Goal: Transaction & Acquisition: Purchase product/service

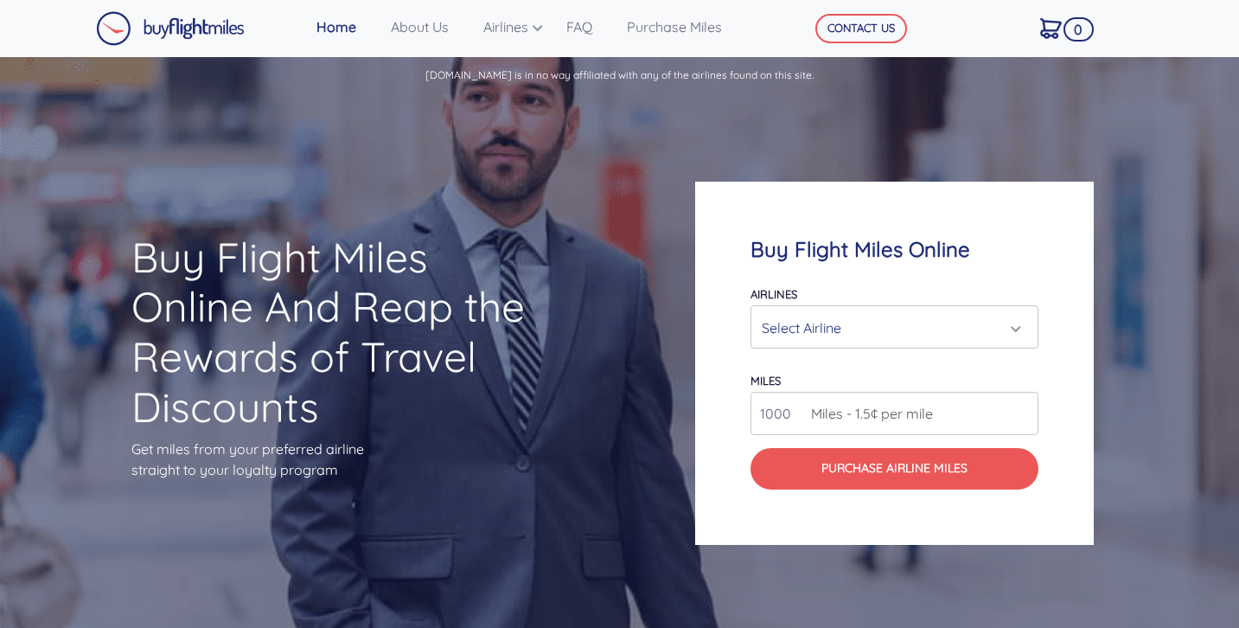
click at [976, 325] on div "Select Airline" at bounding box center [889, 327] width 255 height 33
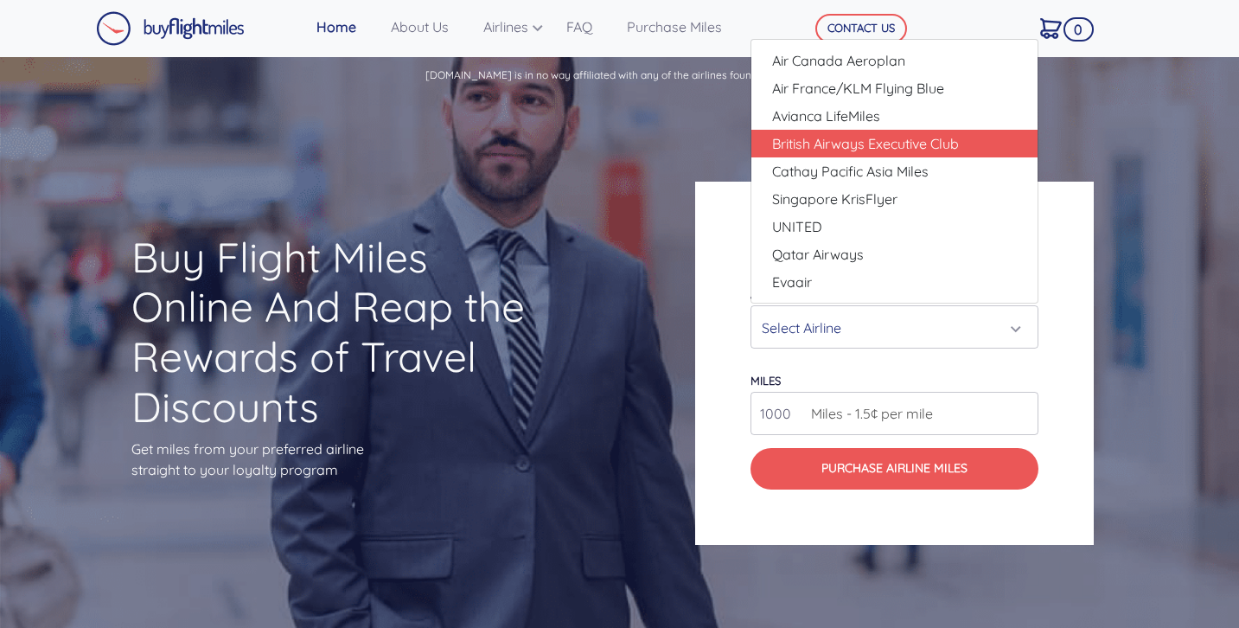
click at [902, 144] on span "British Airways Executive Club" at bounding box center [865, 143] width 187 height 21
select select "British Airways Executive Club"
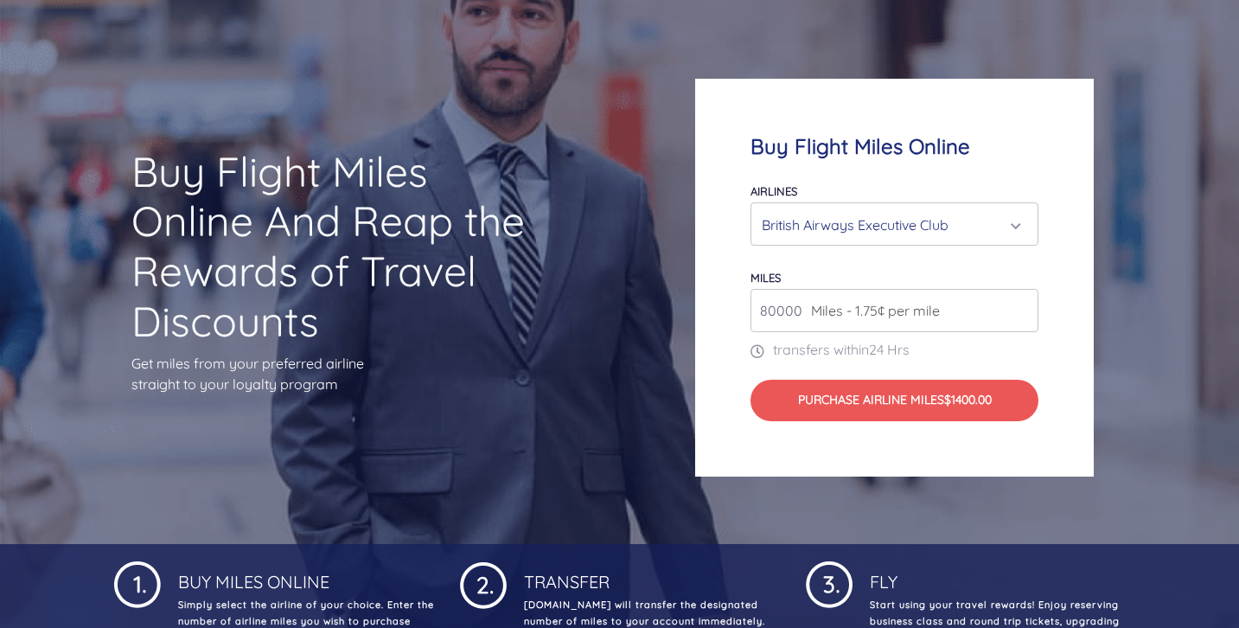
scroll to position [88, 0]
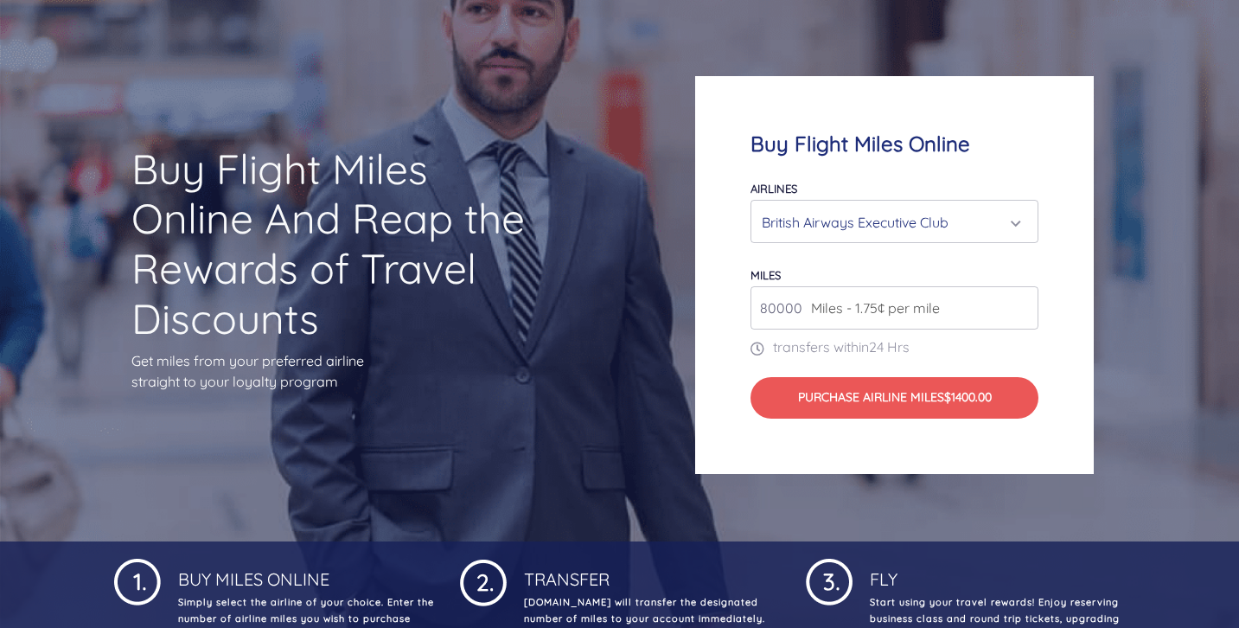
click at [1023, 311] on input "80000" at bounding box center [895, 307] width 288 height 43
click at [1023, 304] on input "81000" at bounding box center [895, 307] width 288 height 43
click at [1023, 304] on input "82000" at bounding box center [895, 307] width 288 height 43
click at [1023, 304] on input "83000" at bounding box center [895, 307] width 288 height 43
click at [1023, 304] on input "84000" at bounding box center [895, 307] width 288 height 43
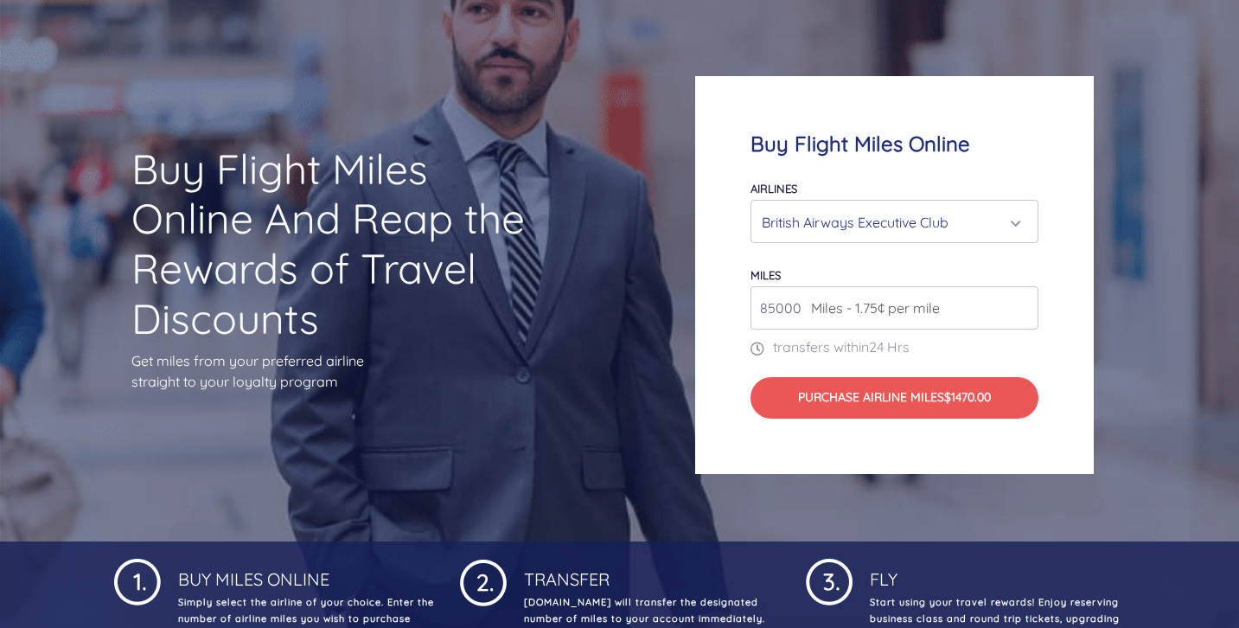
click at [1023, 304] on input "85000" at bounding box center [895, 307] width 288 height 43
click at [1023, 304] on input "86000" at bounding box center [895, 307] width 288 height 43
click at [1023, 304] on input "87000" at bounding box center [895, 307] width 288 height 43
click at [1023, 304] on input "88000" at bounding box center [895, 307] width 288 height 43
click at [1023, 304] on input "89000" at bounding box center [895, 307] width 288 height 43
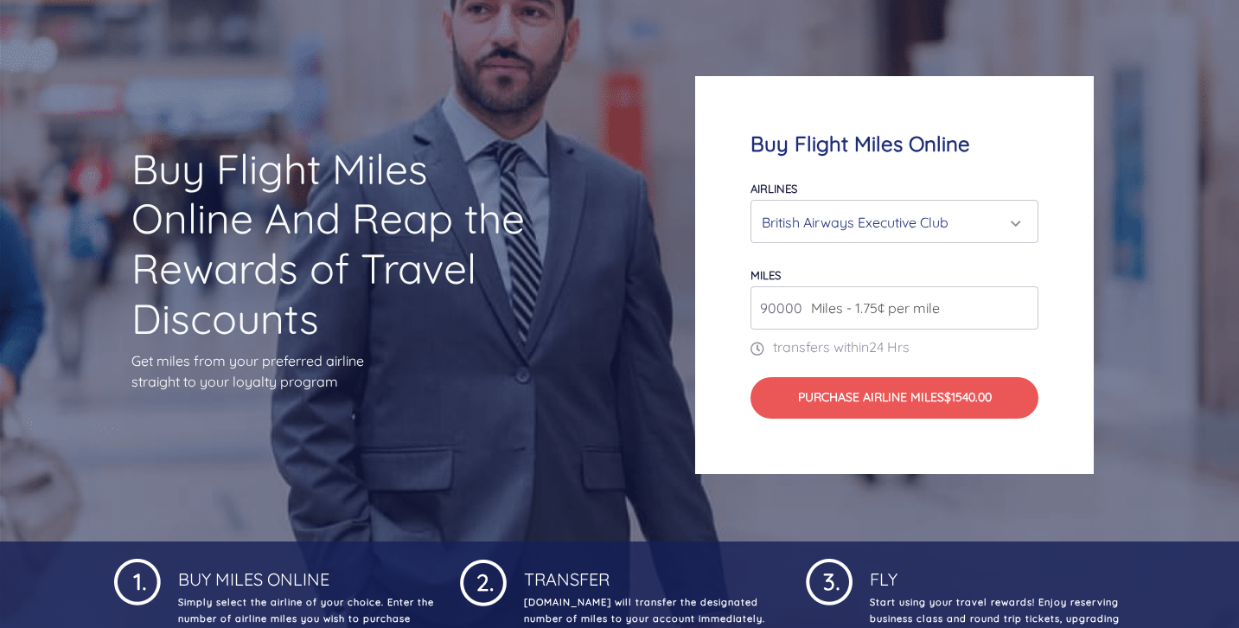
click at [1023, 304] on input "90000" at bounding box center [895, 307] width 288 height 43
click at [1023, 304] on input "91000" at bounding box center [895, 307] width 288 height 43
click at [1023, 304] on input "92000" at bounding box center [895, 307] width 288 height 43
click at [1023, 304] on input "93000" at bounding box center [895, 307] width 288 height 43
click at [1023, 304] on input "94000" at bounding box center [895, 307] width 288 height 43
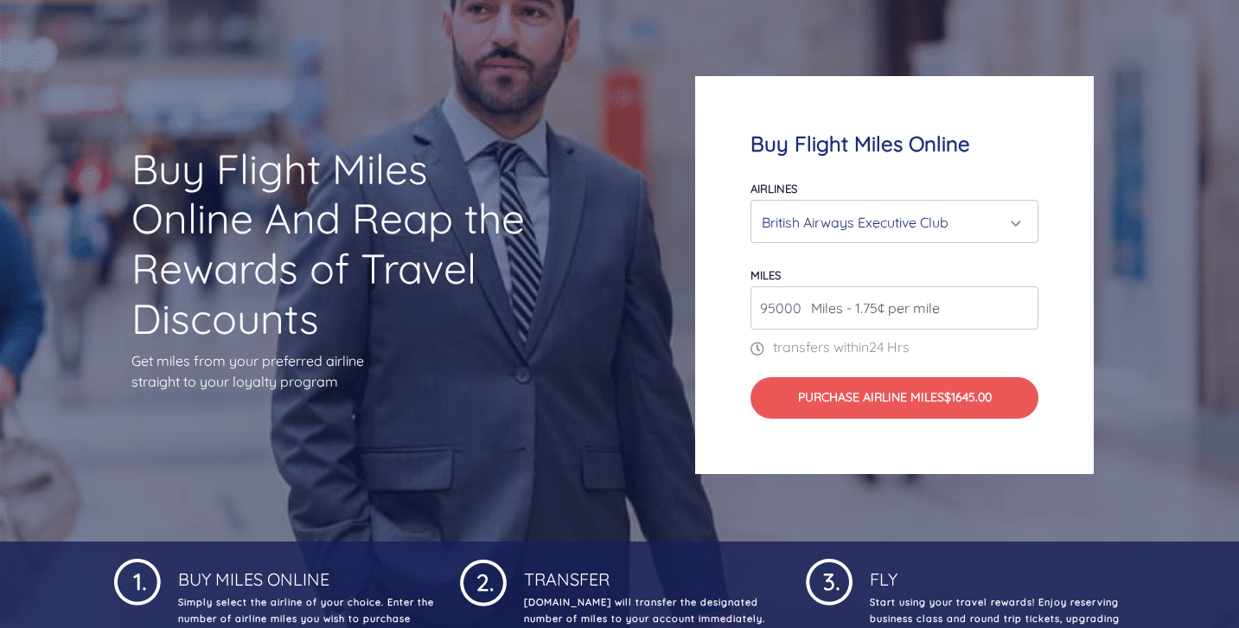
click at [1023, 304] on input "95000" at bounding box center [895, 307] width 288 height 43
click at [1023, 304] on input "96000" at bounding box center [895, 307] width 288 height 43
click at [1023, 304] on input "97000" at bounding box center [895, 307] width 288 height 43
click at [1023, 304] on input "98000" at bounding box center [895, 307] width 288 height 43
click at [1023, 304] on input "99000" at bounding box center [895, 307] width 288 height 43
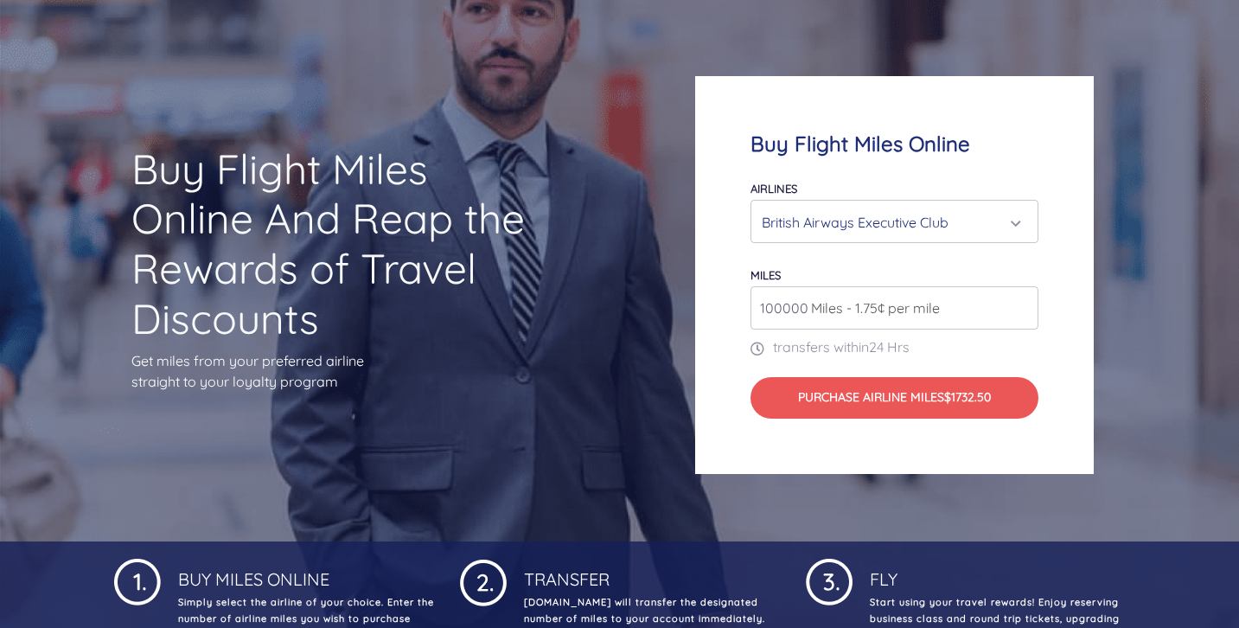
type input "100000"
click at [1023, 304] on input "100000" at bounding box center [895, 307] width 288 height 43
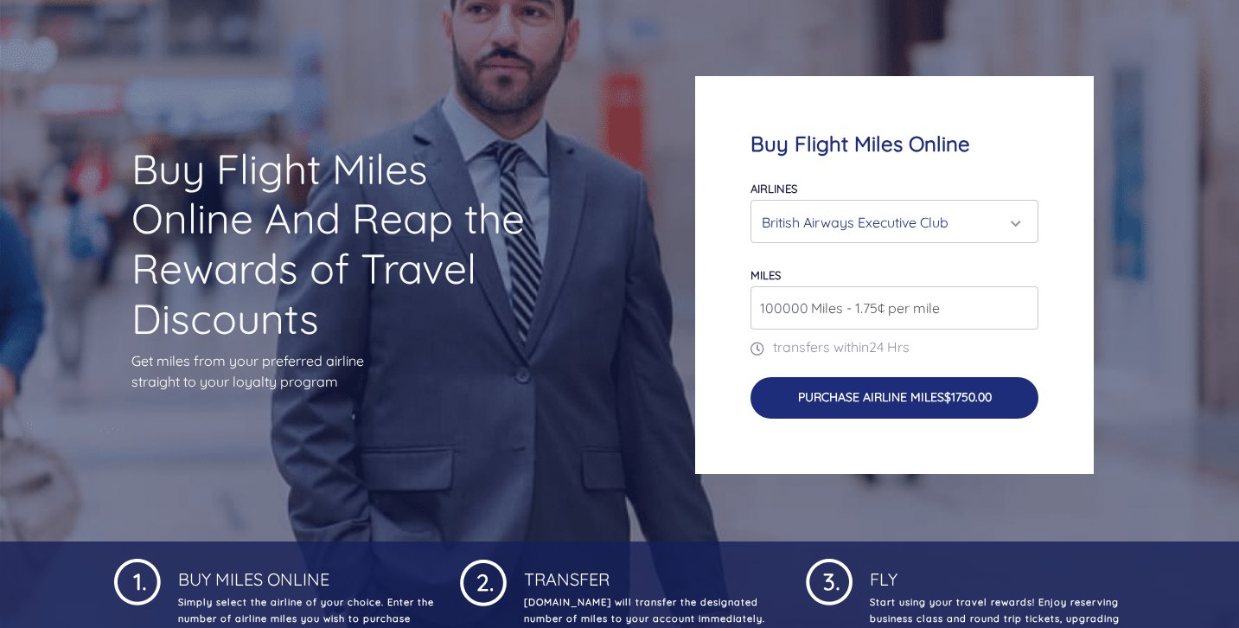
click at [900, 393] on button "Purchase Airline Miles $1750.00" at bounding box center [895, 398] width 288 height 42
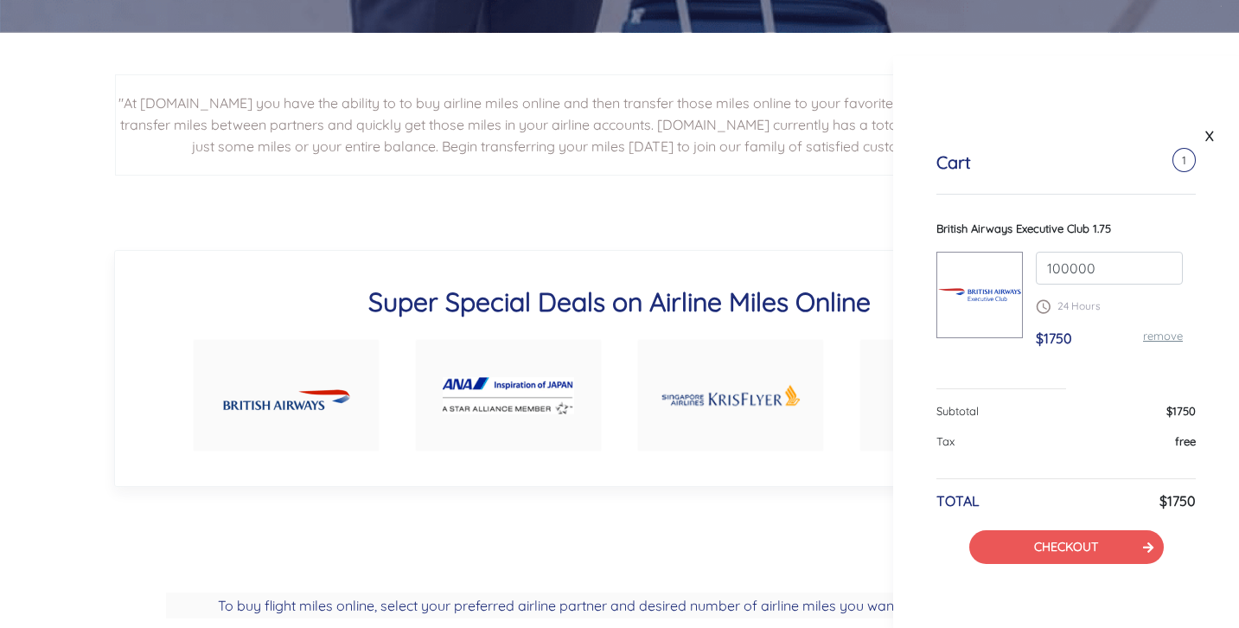
scroll to position [832, 0]
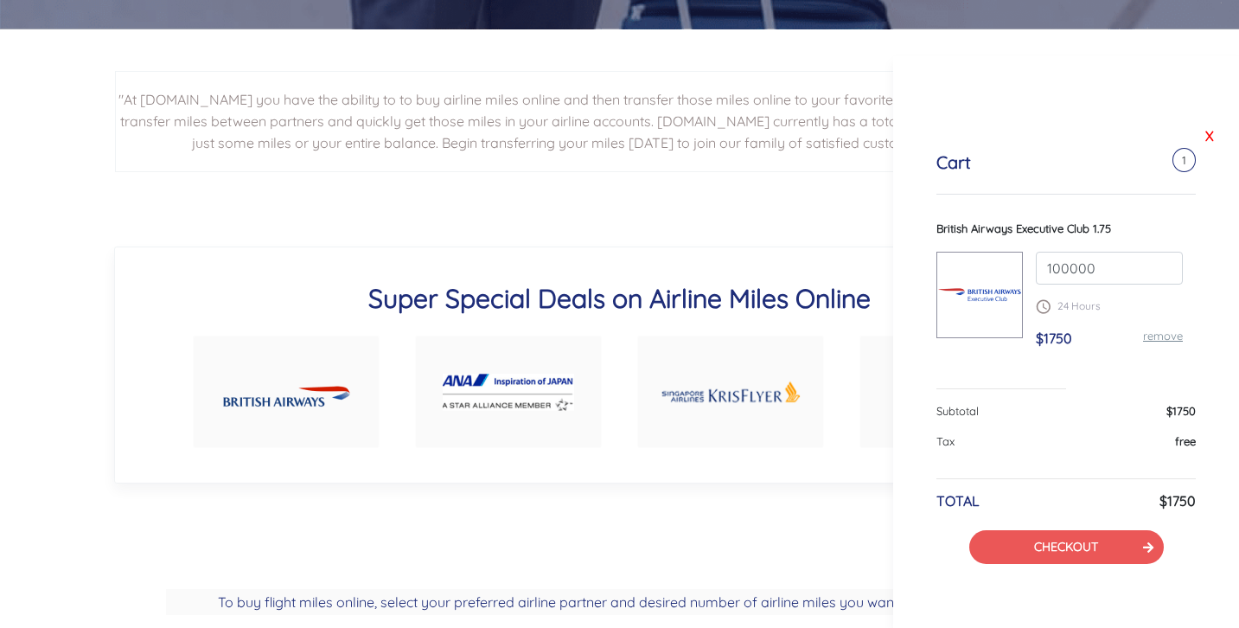
click at [1213, 136] on link "X" at bounding box center [1209, 136] width 17 height 26
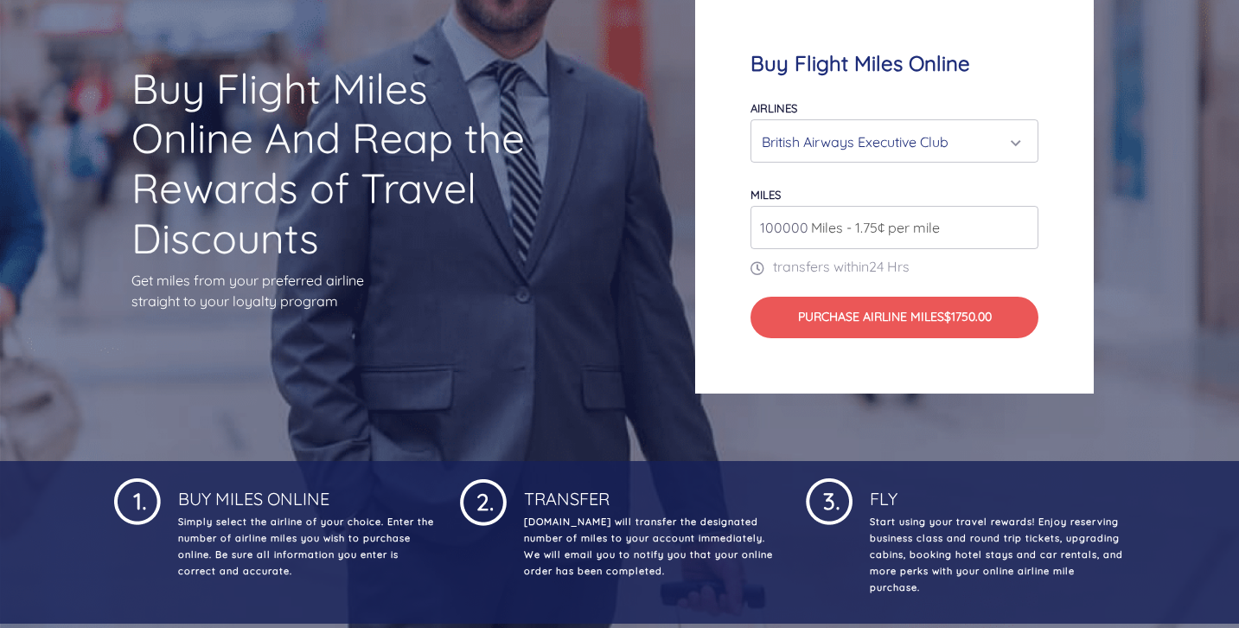
scroll to position [0, 0]
